Goal: Learn about a topic

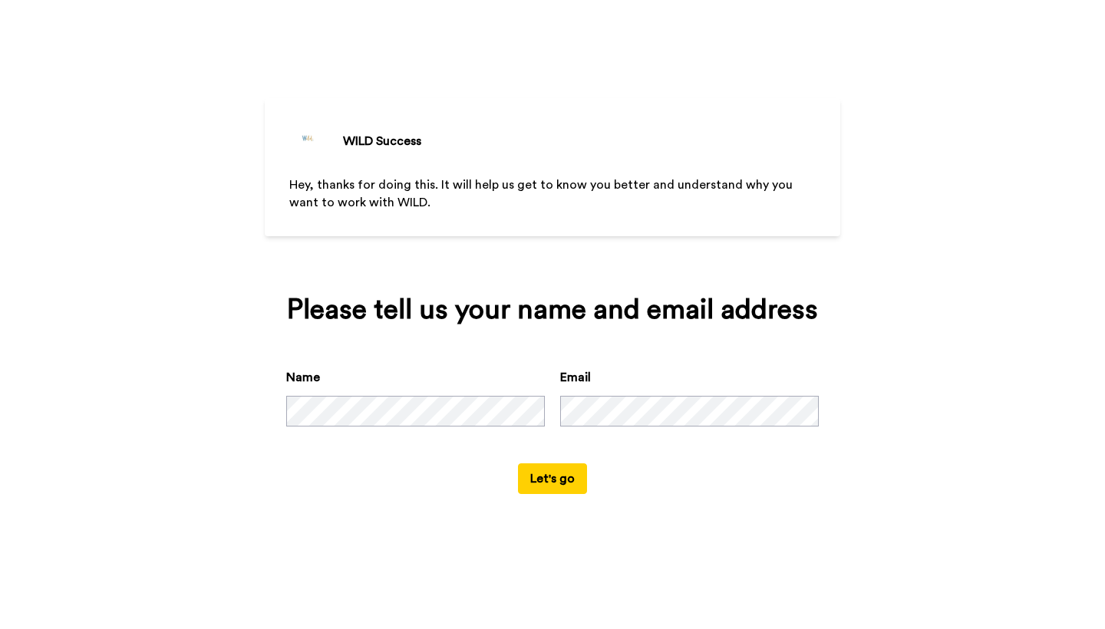
click at [542, 494] on button "Let's go" at bounding box center [552, 478] width 69 height 31
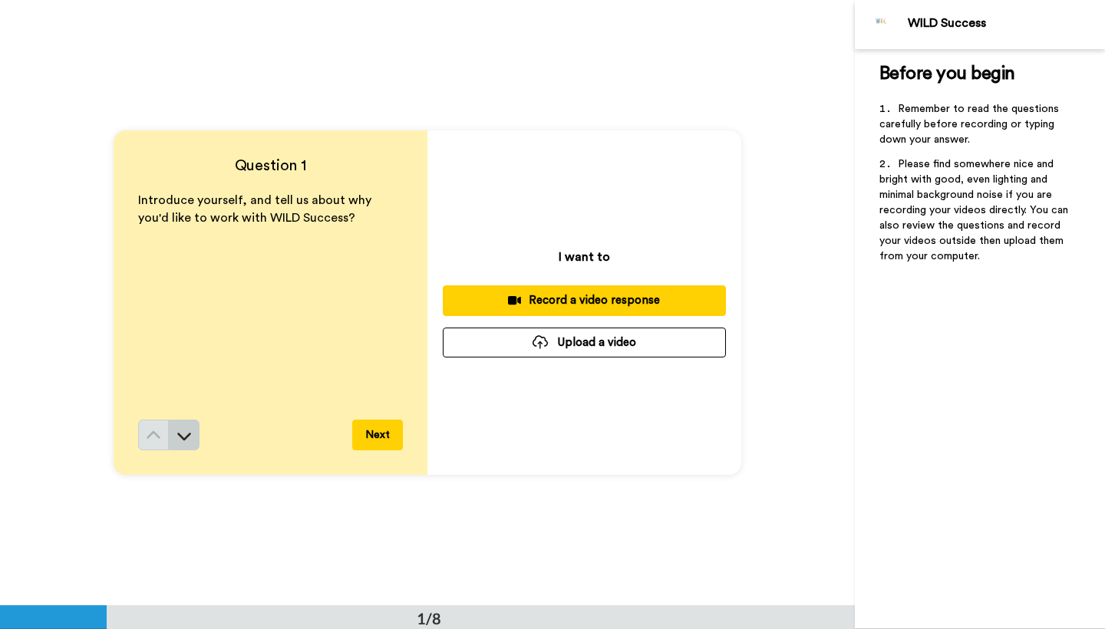
click at [184, 434] on icon at bounding box center [183, 435] width 15 height 15
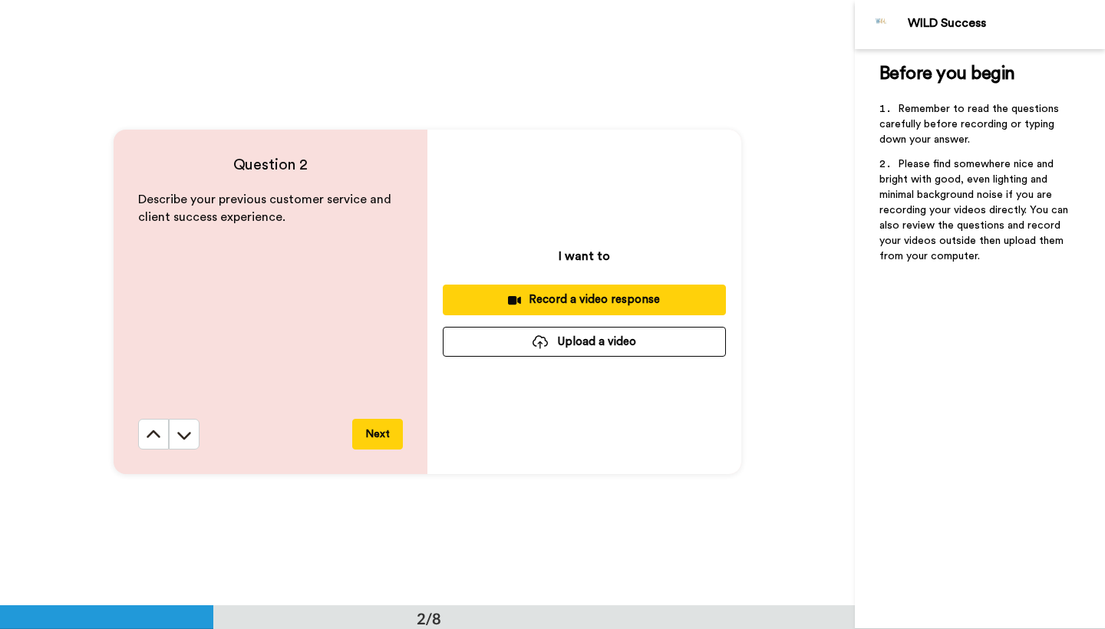
scroll to position [606, 0]
click at [184, 434] on icon at bounding box center [183, 434] width 15 height 15
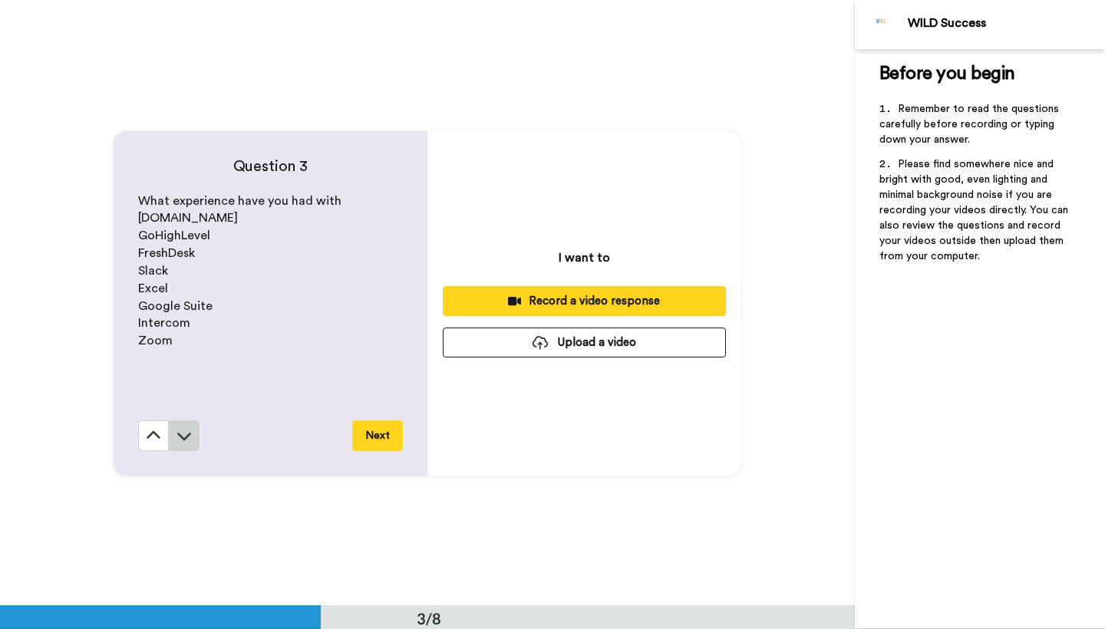
scroll to position [1211, 0]
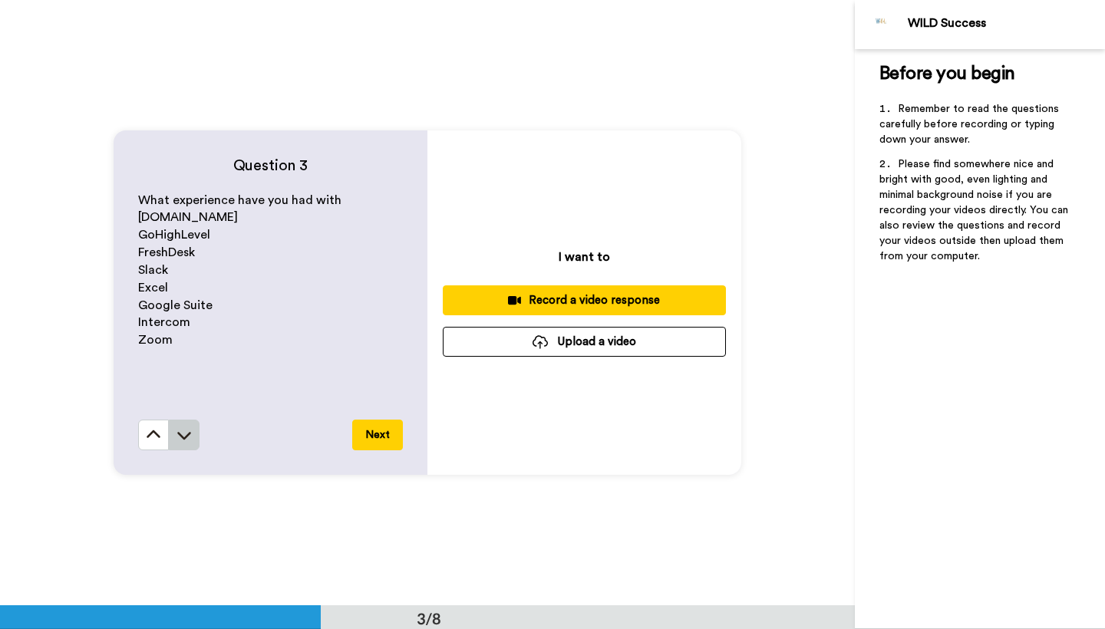
click at [184, 434] on icon at bounding box center [183, 434] width 15 height 15
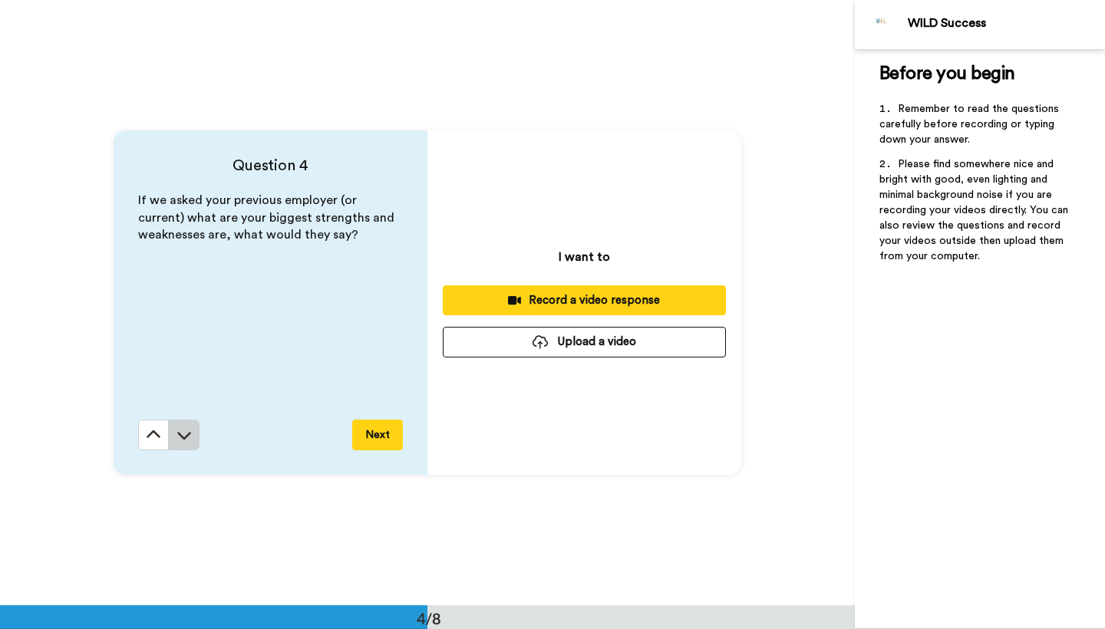
scroll to position [1816, 0]
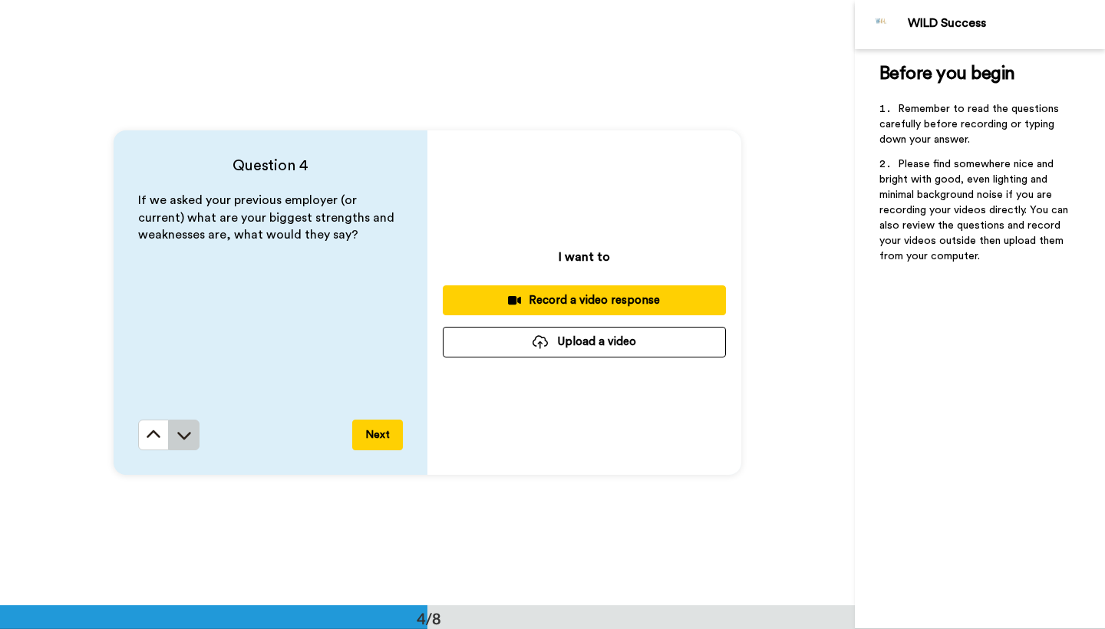
click at [186, 432] on icon at bounding box center [183, 434] width 15 height 15
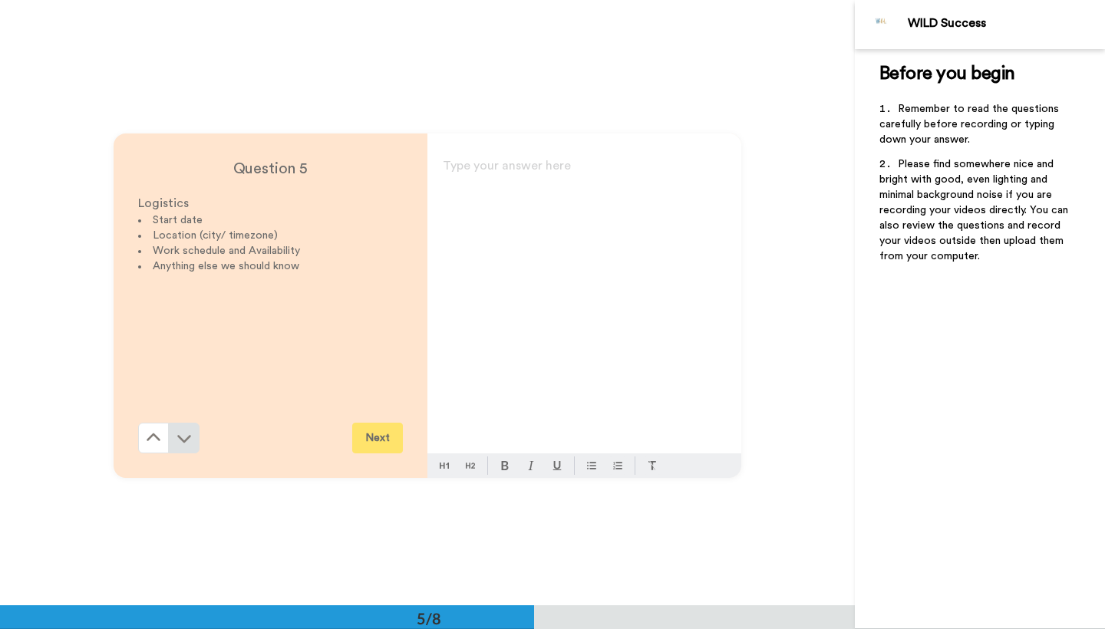
scroll to position [2422, 0]
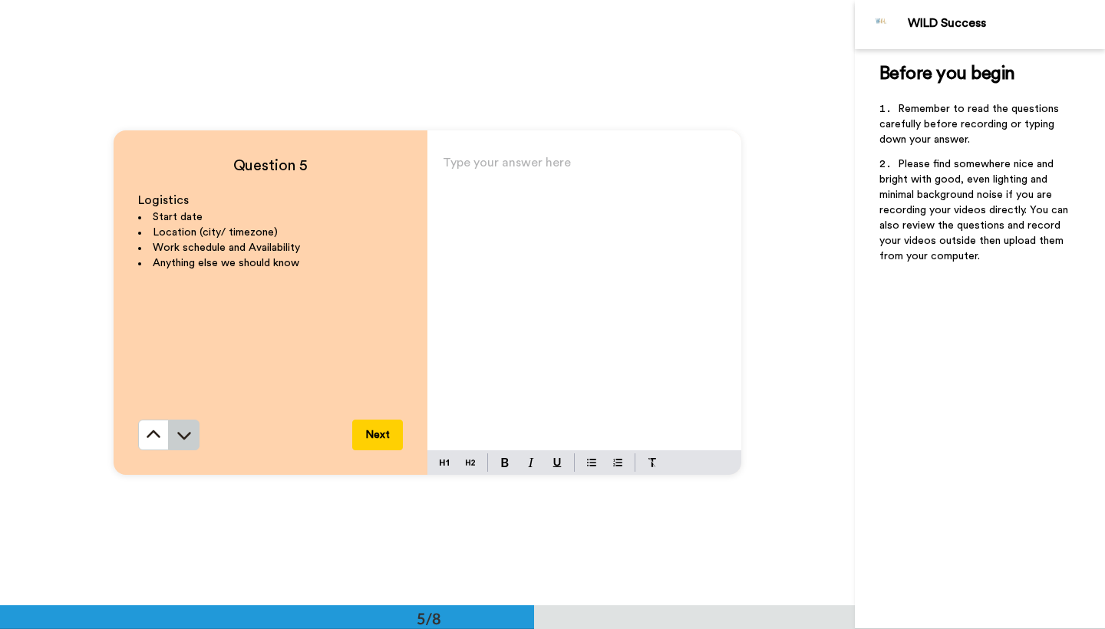
click at [186, 438] on icon at bounding box center [183, 434] width 15 height 15
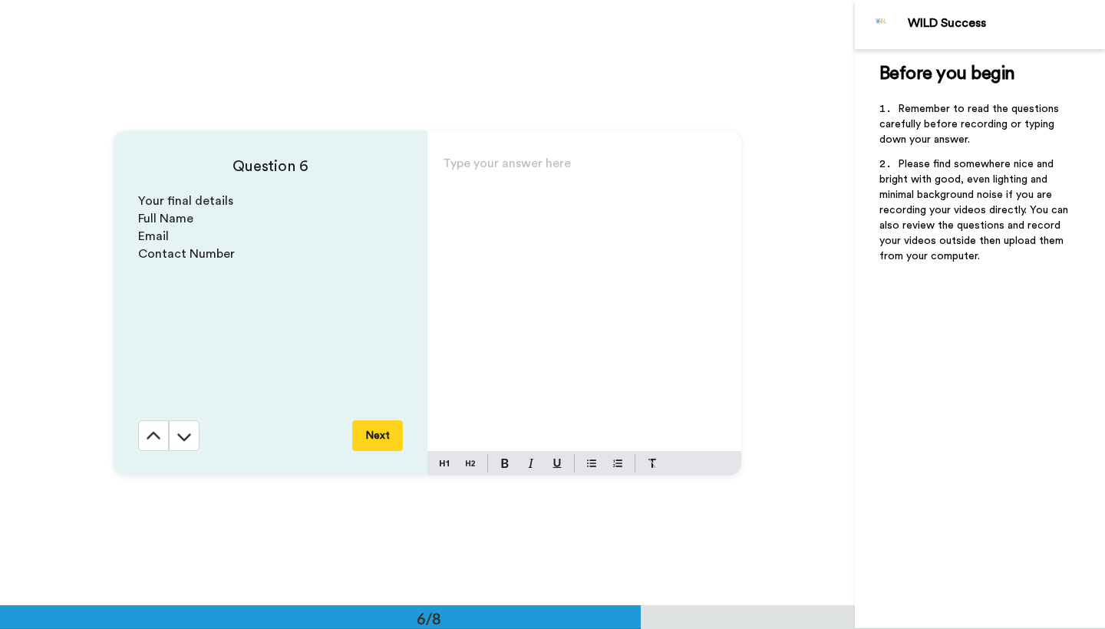
scroll to position [3028, 0]
click at [186, 438] on icon at bounding box center [183, 434] width 15 height 15
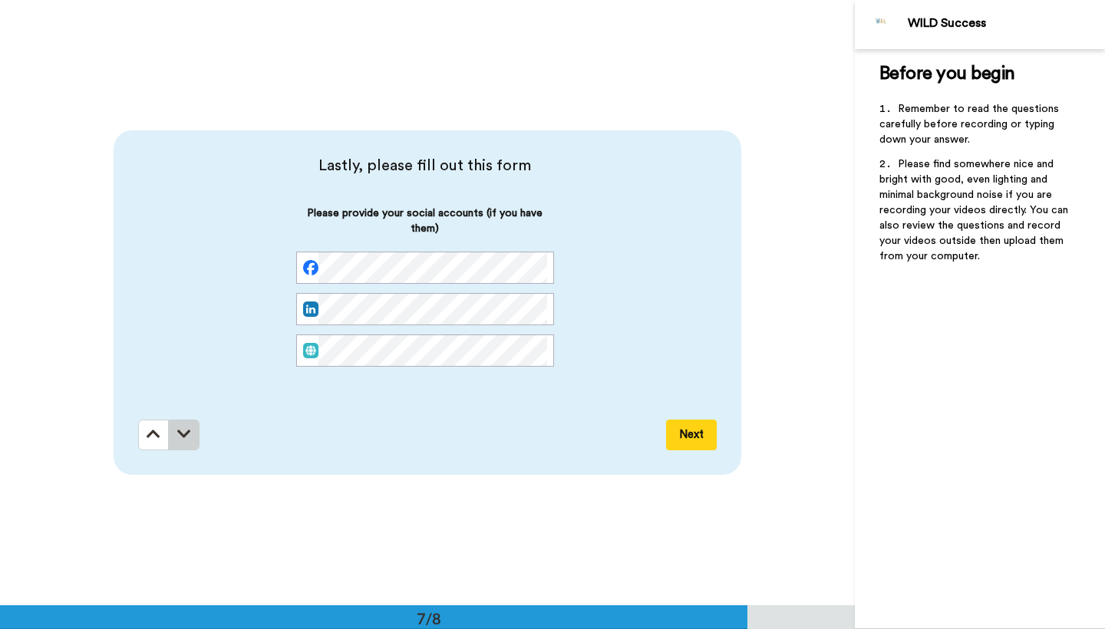
scroll to position [3633, 0]
click at [178, 436] on icon at bounding box center [184, 433] width 14 height 15
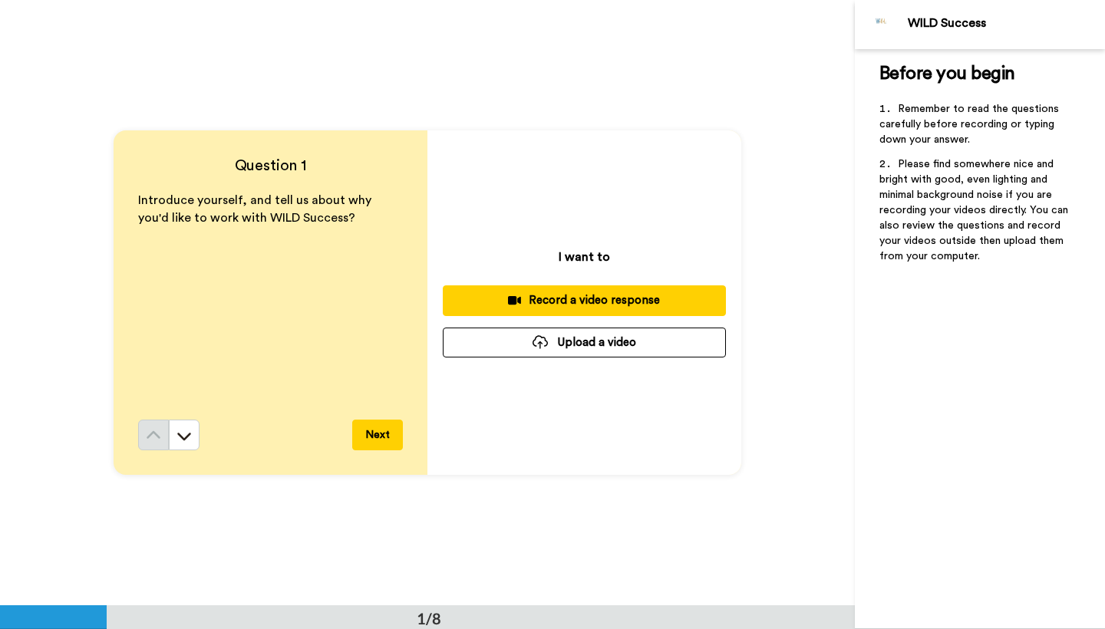
scroll to position [0, 0]
